Goal: Transaction & Acquisition: Purchase product/service

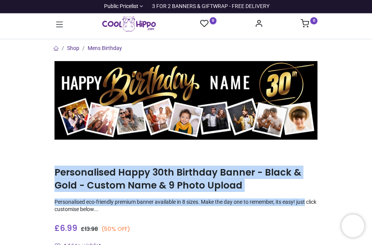
drag, startPoint x: 339, startPoint y: 201, endPoint x: 346, endPoint y: 159, distance: 42.9
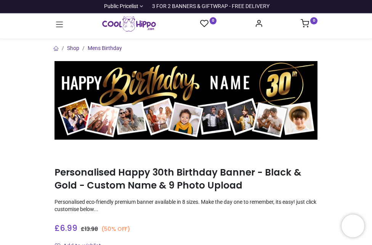
click at [251, 223] on div "£ 6.99 6.99 GBP £ 13.98 (50% OFF) £ 13.98 Not Available For Sale" at bounding box center [186, 226] width 263 height 14
drag, startPoint x: 108, startPoint y: 233, endPoint x: 117, endPoint y: 217, distance: 18.6
click at [58, 25] on icon at bounding box center [59, 24] width 7 height 5
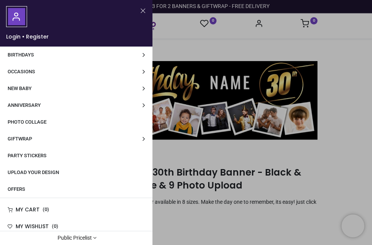
click at [26, 55] on span "Birthdays" at bounding box center [21, 55] width 26 height 6
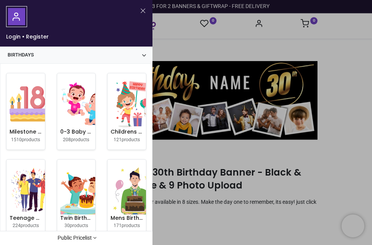
click at [140, 11] on button "Close" at bounding box center [143, 11] width 7 height 10
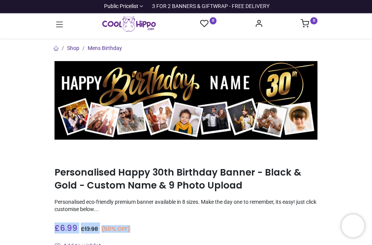
click at [180, 111] on img at bounding box center [186, 100] width 263 height 79
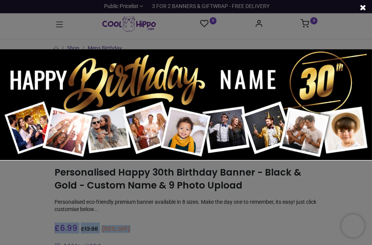
click at [189, 109] on img at bounding box center [186, 105] width 372 height 112
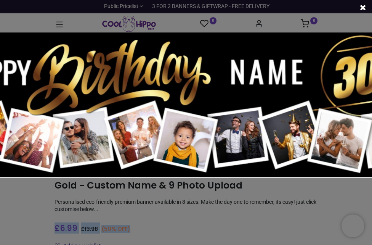
click at [191, 102] on img at bounding box center [186, 104] width 484 height 145
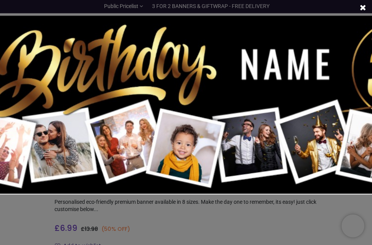
click at [362, 6] on span at bounding box center [363, 8] width 6 height 8
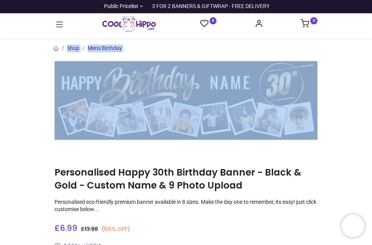
drag, startPoint x: 371, startPoint y: 35, endPoint x: 368, endPoint y: 58, distance: 23.0
click at [368, 58] on div "Login • Register Birthdays Milestone Birthday 1510 products 208" at bounding box center [186, 122] width 372 height 245
click at [71, 48] on link "Shop" at bounding box center [73, 48] width 12 height 6
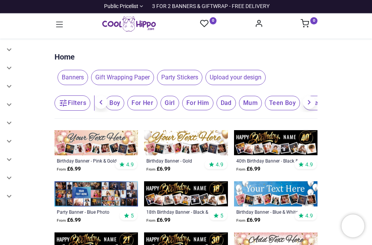
click at [273, 147] on img at bounding box center [276, 142] width 84 height 25
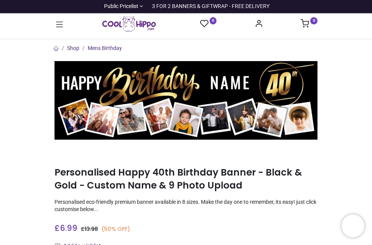
click at [160, 224] on div "£ 6.99 6.99 GBP £ 13.98 (50% OFF) £ 13.98 Not Available For Sale" at bounding box center [186, 226] width 263 height 14
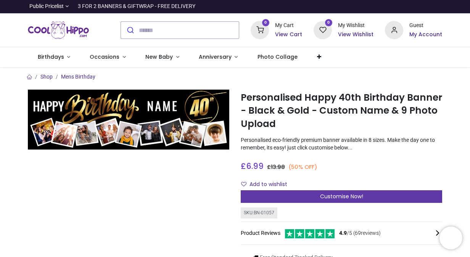
click at [337, 197] on span "Customise Now!" at bounding box center [341, 197] width 43 height 8
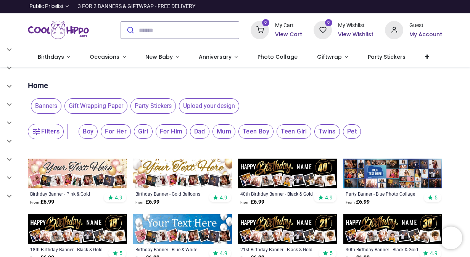
click at [410, 228] on img at bounding box center [392, 229] width 99 height 30
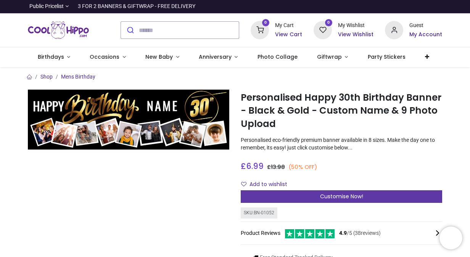
click at [341, 196] on span "Customise Now!" at bounding box center [341, 197] width 43 height 8
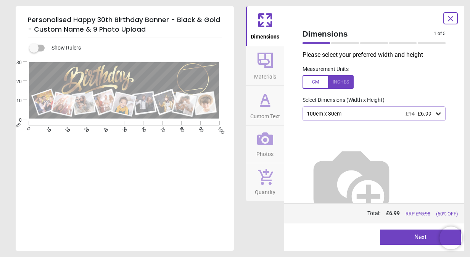
click at [323, 82] on div at bounding box center [327, 82] width 51 height 14
click at [439, 115] on icon at bounding box center [438, 114] width 5 height 3
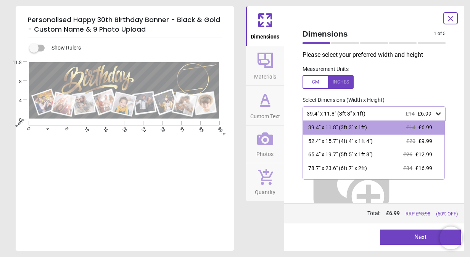
click at [347, 115] on div "39.4" x 11.8" (3ft 3" x 1ft) £14 £6.99" at bounding box center [370, 114] width 129 height 6
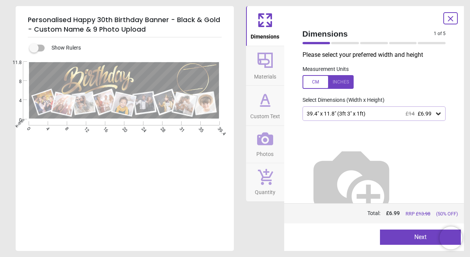
click at [420, 237] on button "Next" at bounding box center [420, 237] width 81 height 15
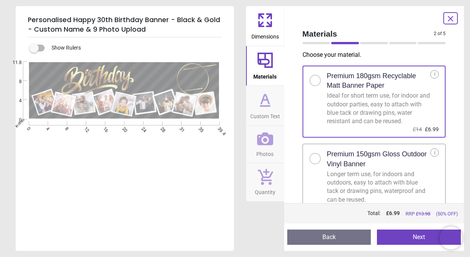
click at [415, 236] on button "Next" at bounding box center [419, 237] width 84 height 15
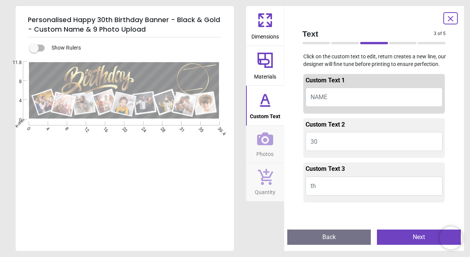
click at [336, 96] on button "NAME" at bounding box center [374, 97] width 137 height 19
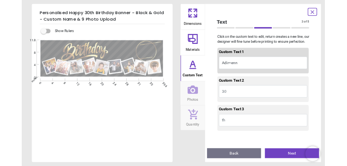
scroll to position [1, 0]
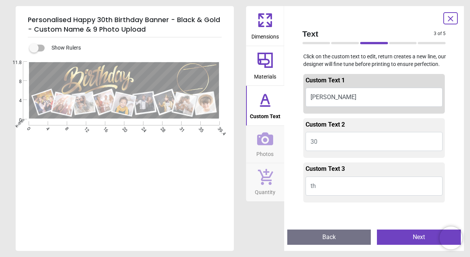
type textarea "********"
click at [337, 148] on button "30" at bounding box center [374, 141] width 137 height 19
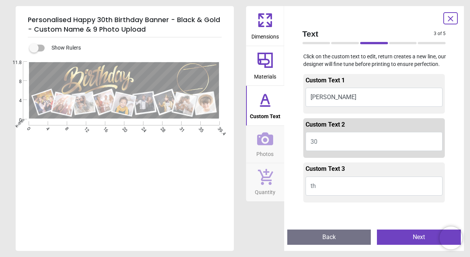
click at [333, 187] on button "th" at bounding box center [374, 186] width 137 height 19
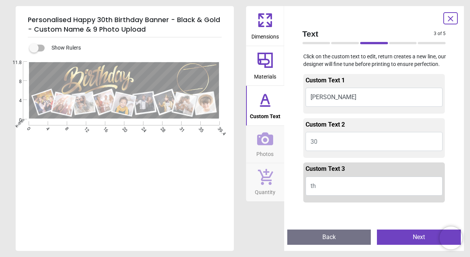
click at [411, 235] on button "Next" at bounding box center [419, 237] width 84 height 15
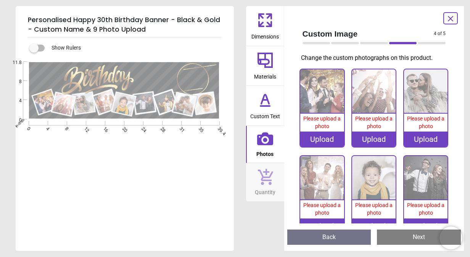
click at [320, 138] on div "Upload" at bounding box center [321, 139] width 43 height 15
click at [320, 137] on div "Upload" at bounding box center [321, 139] width 43 height 15
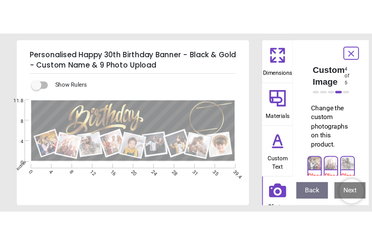
scroll to position [1, 0]
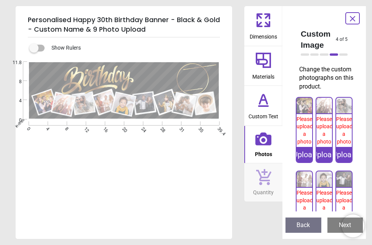
click at [304, 153] on div "Upload" at bounding box center [305, 154] width 16 height 15
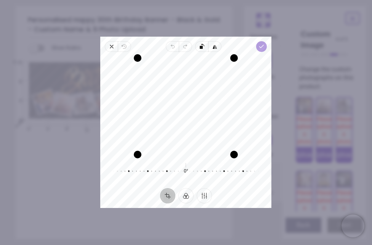
click at [261, 45] on icon "button" at bounding box center [262, 46] width 6 height 6
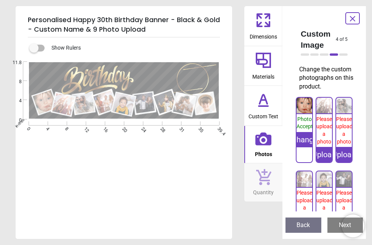
click at [326, 153] on div "Upload" at bounding box center [325, 154] width 16 height 15
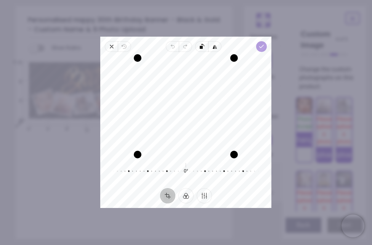
click at [261, 44] on icon "button" at bounding box center [262, 46] width 6 height 6
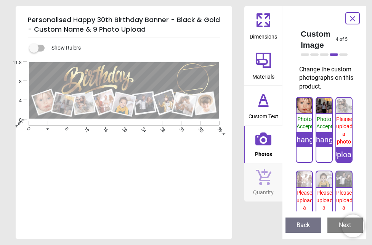
click at [341, 151] on div "Upload" at bounding box center [344, 154] width 16 height 15
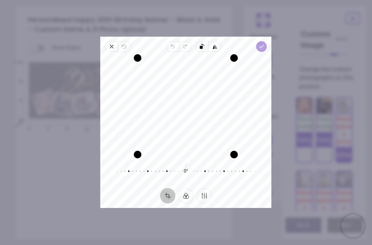
click at [261, 45] on icon "button" at bounding box center [262, 46] width 6 height 6
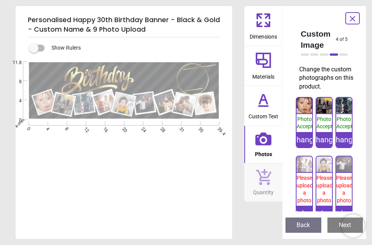
click at [307, 208] on div "Upload" at bounding box center [305, 213] width 16 height 15
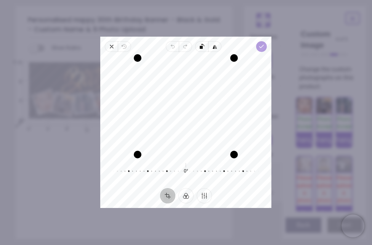
click at [261, 46] on polyline "button" at bounding box center [262, 46] width 4 height 3
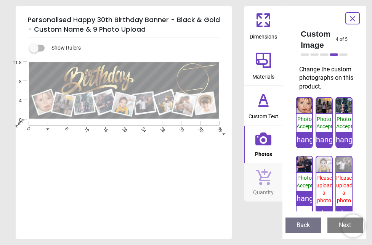
click at [303, 198] on div "Change" at bounding box center [305, 198] width 16 height 15
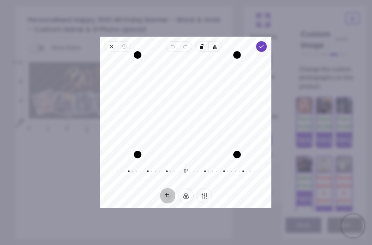
scroll to position [1, 0]
drag, startPoint x: 235, startPoint y: 58, endPoint x: 236, endPoint y: 46, distance: 11.5
click at [239, 42] on div "Close Revert Undo Redo Rotate left Flip horizontal Done Crop Filter Finetune Re…" at bounding box center [185, 122] width 171 height 171
drag, startPoint x: 174, startPoint y: 106, endPoint x: 175, endPoint y: 120, distance: 14.2
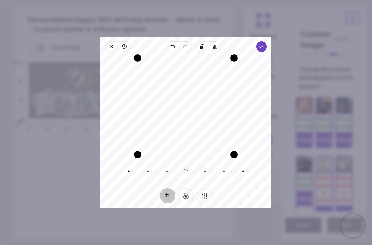
click at [175, 120] on div "Recenter" at bounding box center [185, 106] width 159 height 96
click at [261, 47] on polyline "button" at bounding box center [262, 46] width 4 height 3
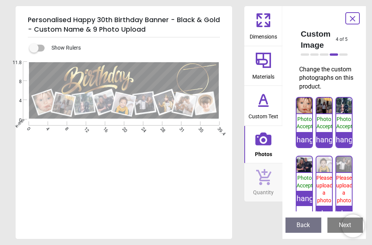
click at [323, 208] on div "Upload" at bounding box center [325, 213] width 16 height 15
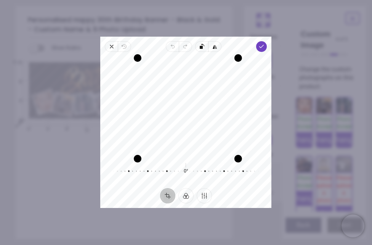
drag, startPoint x: 235, startPoint y: 156, endPoint x: 231, endPoint y: 151, distance: 7.1
drag, startPoint x: 211, startPoint y: 135, endPoint x: 226, endPoint y: 131, distance: 15.0
click at [213, 132] on div "Recenter" at bounding box center [185, 106] width 159 height 96
drag, startPoint x: 236, startPoint y: 154, endPoint x: 289, endPoint y: 204, distance: 73.1
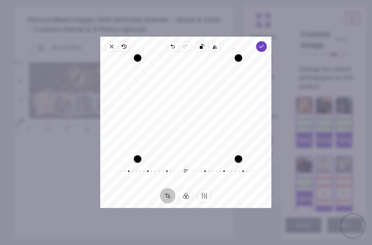
drag, startPoint x: 233, startPoint y: 58, endPoint x: 270, endPoint y: 41, distance: 40.4
click at [270, 41] on div "Close Revert Undo Redo Rotate left Flip horizontal Done Crop Filter Finetune Re…" at bounding box center [185, 122] width 171 height 171
click at [261, 45] on icon "button" at bounding box center [262, 46] width 6 height 6
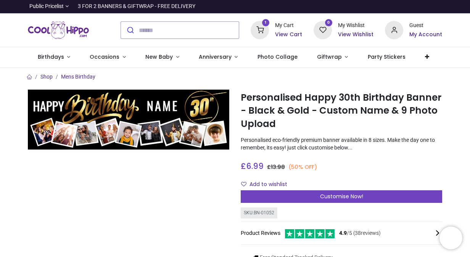
click at [263, 25] on icon at bounding box center [260, 30] width 18 height 18
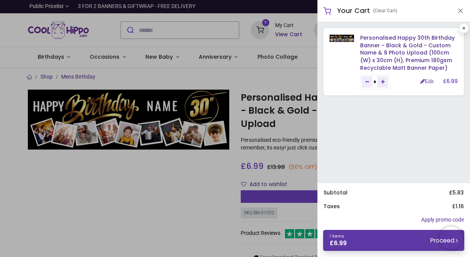
click at [430, 240] on small "Proceed" at bounding box center [443, 240] width 27 height 8
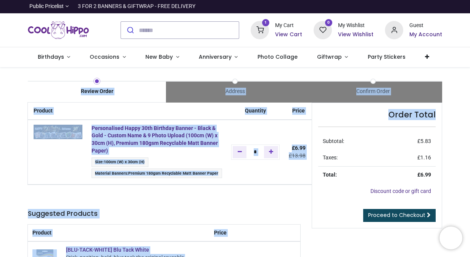
drag, startPoint x: 468, startPoint y: 96, endPoint x: 472, endPoint y: 111, distance: 15.8
click at [470, 111] on html "Login • Register Birthdays Milestone Birthday 1510 products 208" at bounding box center [235, 128] width 470 height 257
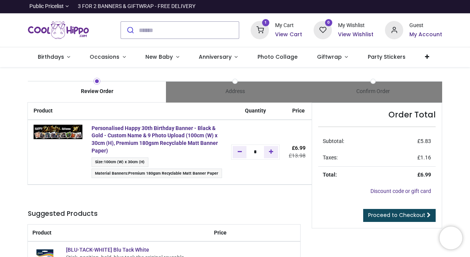
click at [312, 188] on div "Order Total Subtotal: £ 5.83 Taxes: £ 1.16 Total: £ 6.99 Discount code or gift …" at bounding box center [377, 165] width 130 height 125
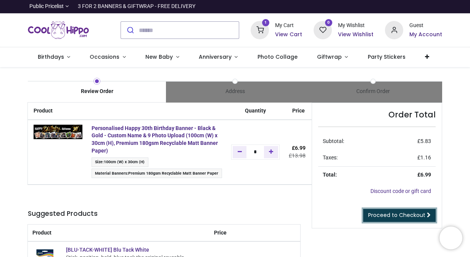
click at [403, 214] on span "Proceed to Checkout" at bounding box center [396, 215] width 57 height 8
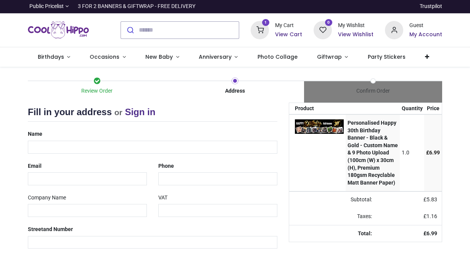
select select "***"
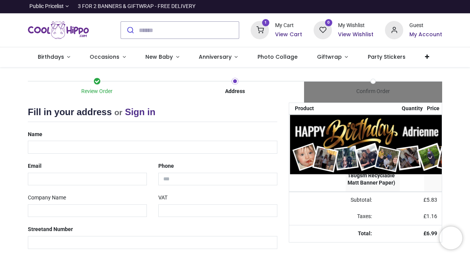
click at [357, 134] on img at bounding box center [387, 144] width 195 height 59
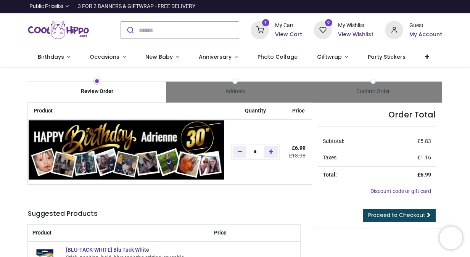
click at [57, 130] on img at bounding box center [126, 149] width 195 height 59
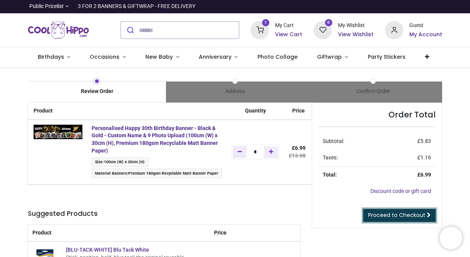
click at [401, 213] on span "Proceed to Checkout" at bounding box center [396, 215] width 57 height 8
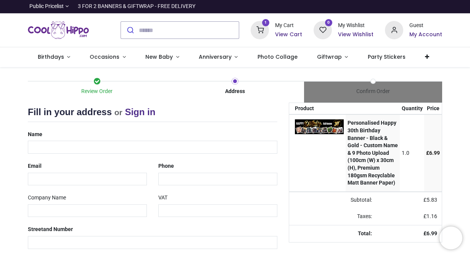
select select "***"
click at [58, 144] on input "text" at bounding box center [152, 147] width 249 height 13
type input "**********"
click at [213, 185] on div "**********" at bounding box center [152, 243] width 261 height 231
click at [55, 174] on input "email" at bounding box center [87, 179] width 119 height 13
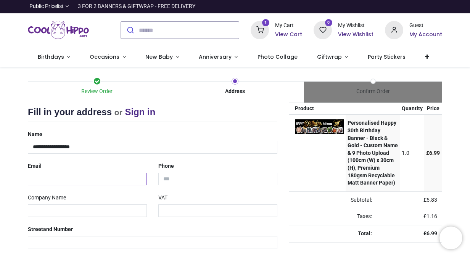
type input "**********"
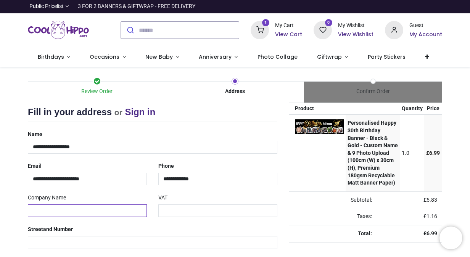
type input "**********"
type input "**"
type input "**********"
type input "********"
type input "*******"
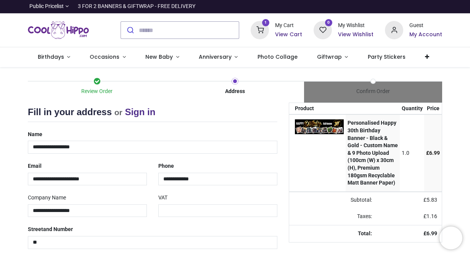
select select "***"
drag, startPoint x: 454, startPoint y: 137, endPoint x: 462, endPoint y: 179, distance: 42.7
click at [462, 180] on div "Review Order Address Confirm Order Your order: £ 6.99 Product Price 0" at bounding box center [235, 227] width 470 height 320
click at [280, 219] on div "**********" at bounding box center [152, 243] width 261 height 231
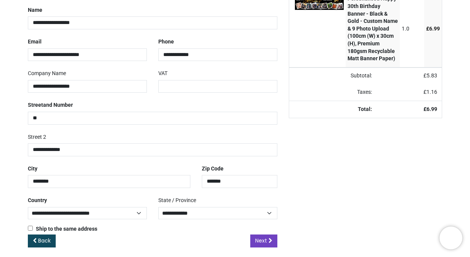
scroll to position [128, 0]
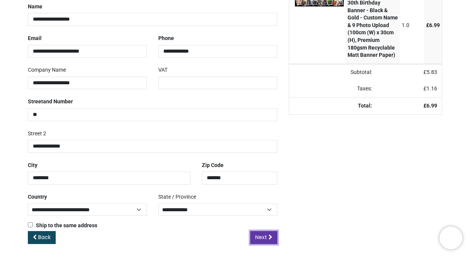
click at [259, 234] on span "Next" at bounding box center [261, 237] width 12 height 8
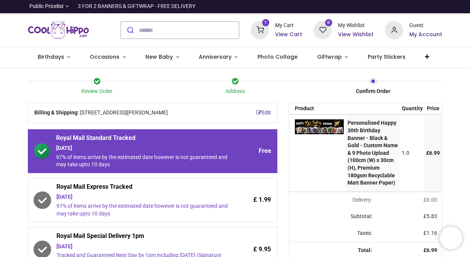
click at [323, 191] on td at bounding box center [317, 152] width 56 height 77
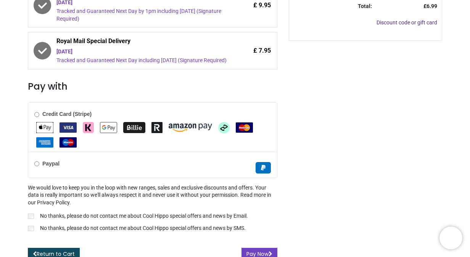
scroll to position [256, 0]
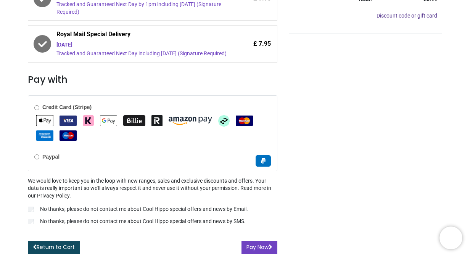
click at [70, 121] on img "VISA" at bounding box center [68, 121] width 17 height 10
drag, startPoint x: 468, startPoint y: 211, endPoint x: 456, endPoint y: 210, distance: 12.3
click at [465, 198] on div "Review Order Address Confirm Order Your order: £ 6.99" at bounding box center [235, 36] width 470 height 441
click at [257, 243] on button "Pay Now" at bounding box center [259, 247] width 36 height 13
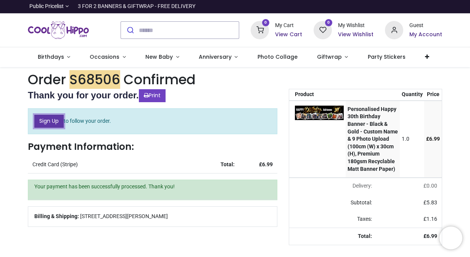
click at [49, 118] on link "Sign Up" at bounding box center [48, 121] width 29 height 13
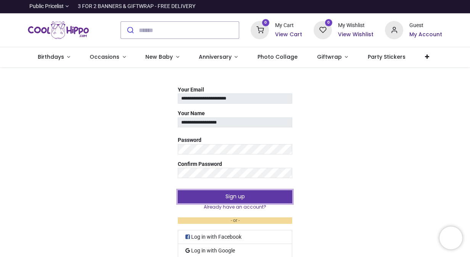
click at [233, 193] on button "Sign up" at bounding box center [235, 196] width 114 height 13
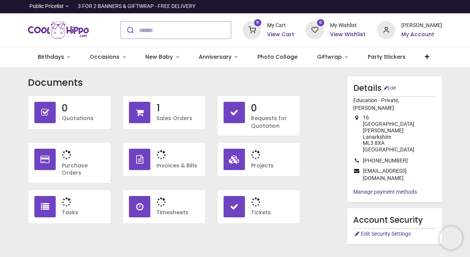
type input "**********"
click at [155, 108] on div "1 Sales Orders" at bounding box center [163, 112] width 83 height 34
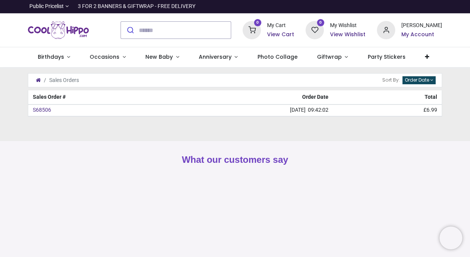
type input "**********"
click at [407, 31] on h6 "My Account" at bounding box center [421, 35] width 41 height 8
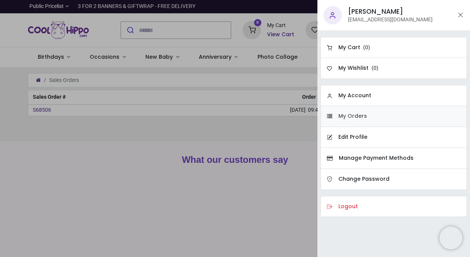
click at [356, 116] on h6 "My Orders" at bounding box center [352, 117] width 29 height 8
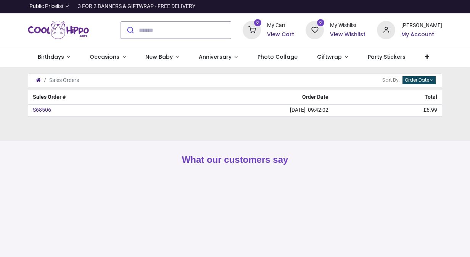
type input "**********"
click at [414, 31] on h6 "My Account" at bounding box center [421, 35] width 41 height 8
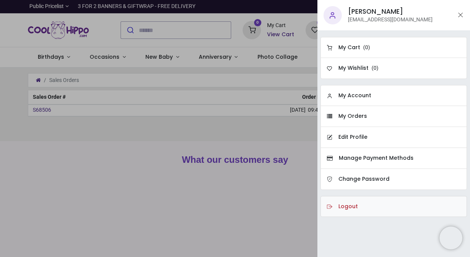
click at [350, 206] on h6 "Logout" at bounding box center [347, 207] width 19 height 8
